Goal: Task Accomplishment & Management: Use online tool/utility

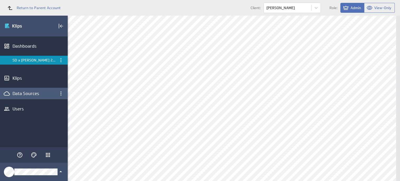
click at [31, 90] on div "Data Sources" at bounding box center [34, 93] width 68 height 11
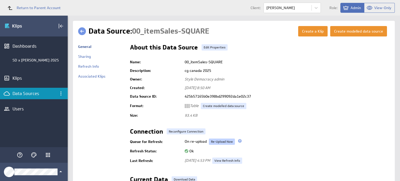
click at [214, 141] on link "Re-Upload Now" at bounding box center [222, 142] width 26 height 6
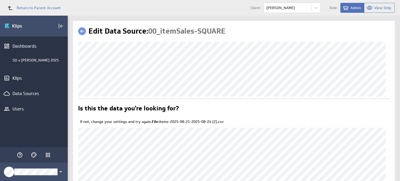
scroll to position [60, 0]
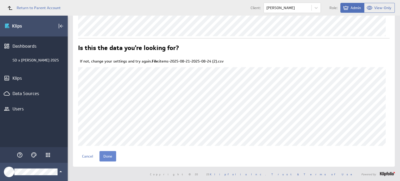
click at [108, 155] on input "Done" at bounding box center [108, 156] width 17 height 10
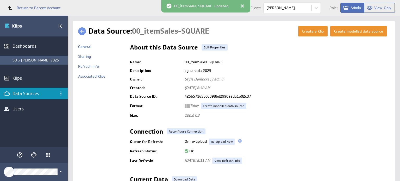
click at [40, 59] on div "SD x [PERSON_NAME] 2025" at bounding box center [39, 60] width 53 height 5
